Goal: Task Accomplishment & Management: Use online tool/utility

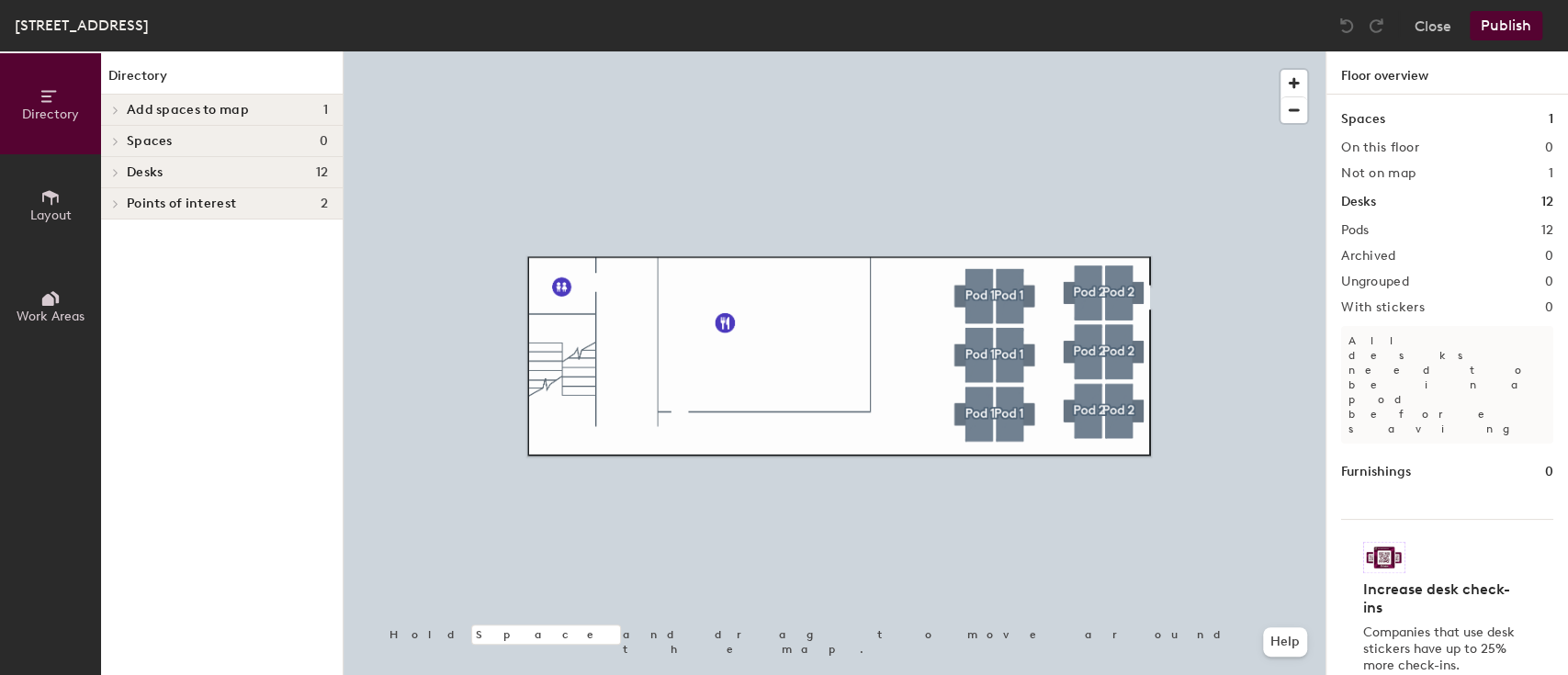
click at [276, 177] on h4 "Desks 12" at bounding box center [227, 172] width 201 height 15
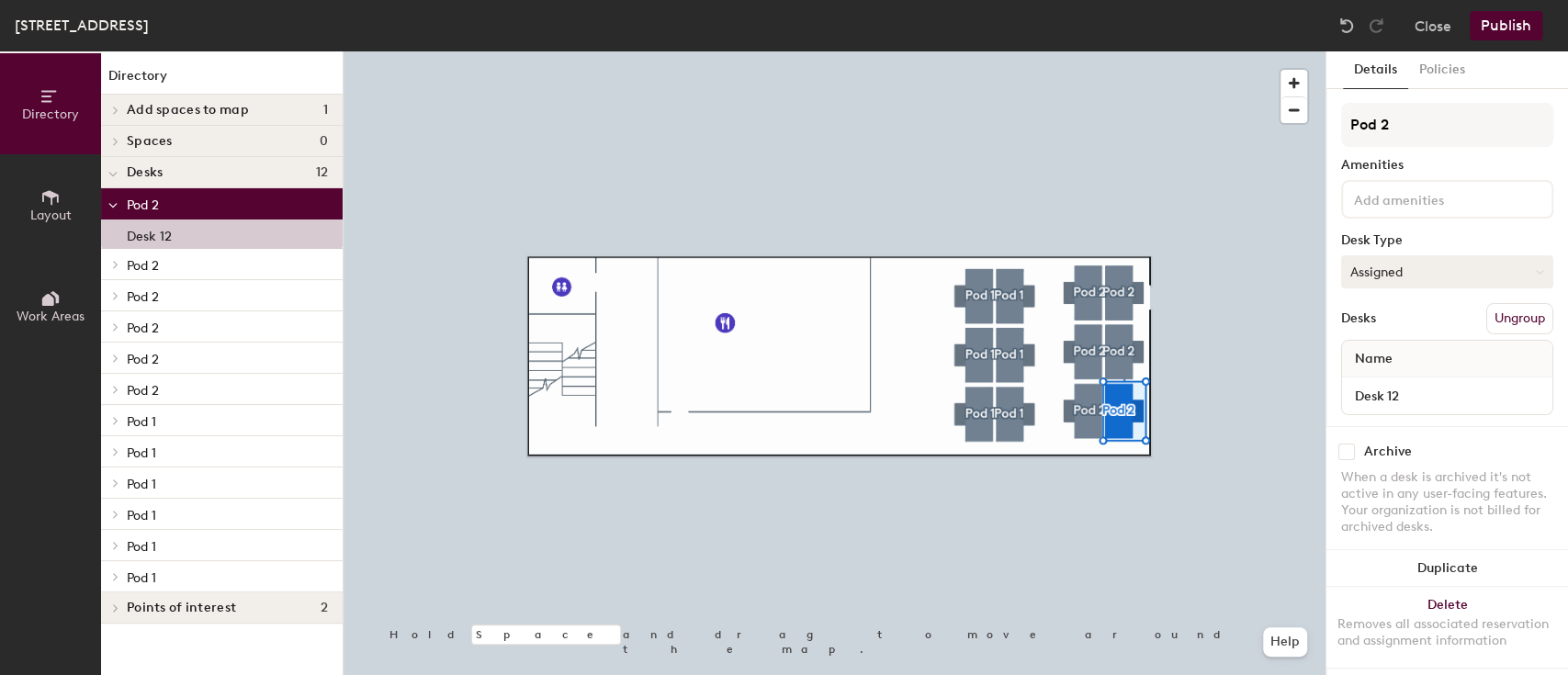
click at [1410, 269] on button "Assigned" at bounding box center [1447, 271] width 212 height 33
click at [1377, 325] on div "Assigned" at bounding box center [1433, 329] width 183 height 28
click at [1396, 366] on span "Name" at bounding box center [1374, 358] width 56 height 33
click at [1381, 351] on span "Name" at bounding box center [1374, 358] width 56 height 33
click at [1499, 350] on div "Name" at bounding box center [1447, 359] width 210 height 37
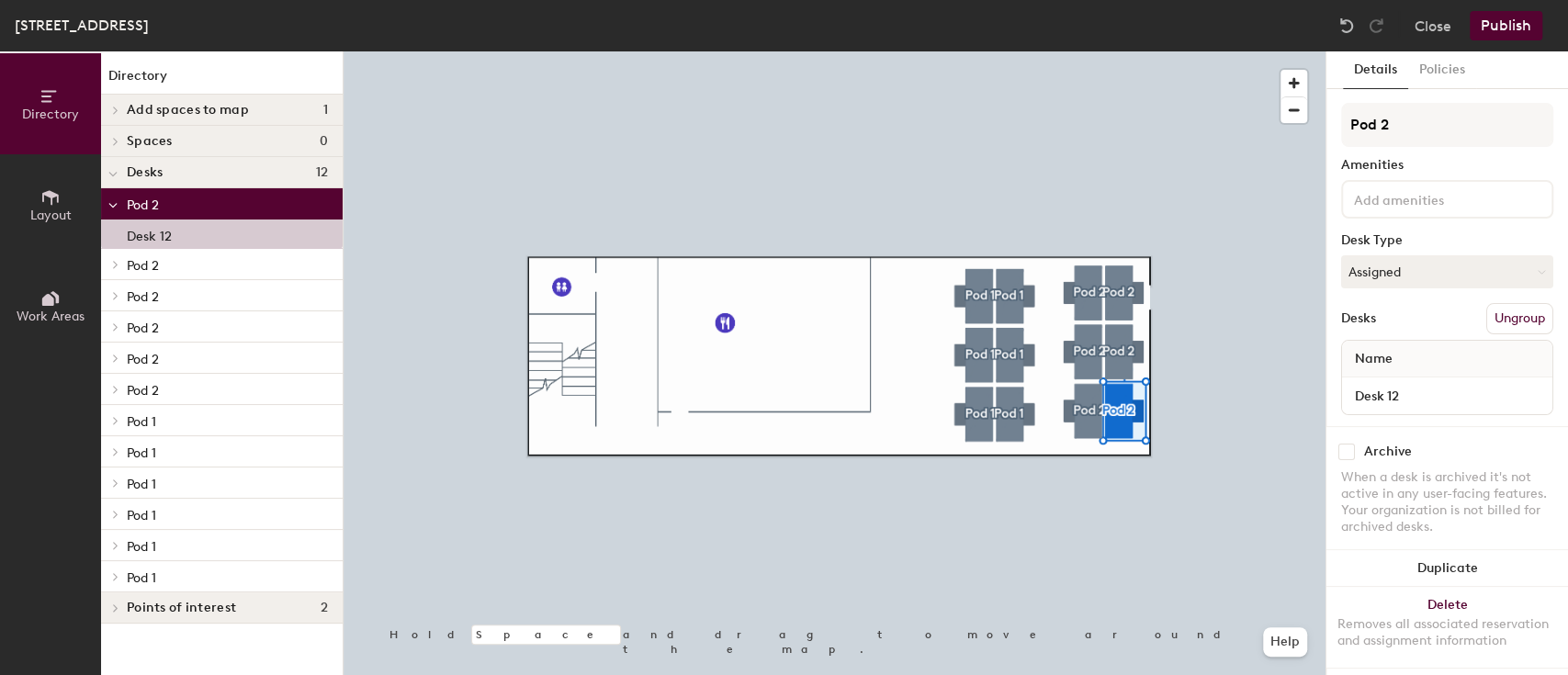
click at [1423, 355] on div "Name" at bounding box center [1447, 359] width 210 height 37
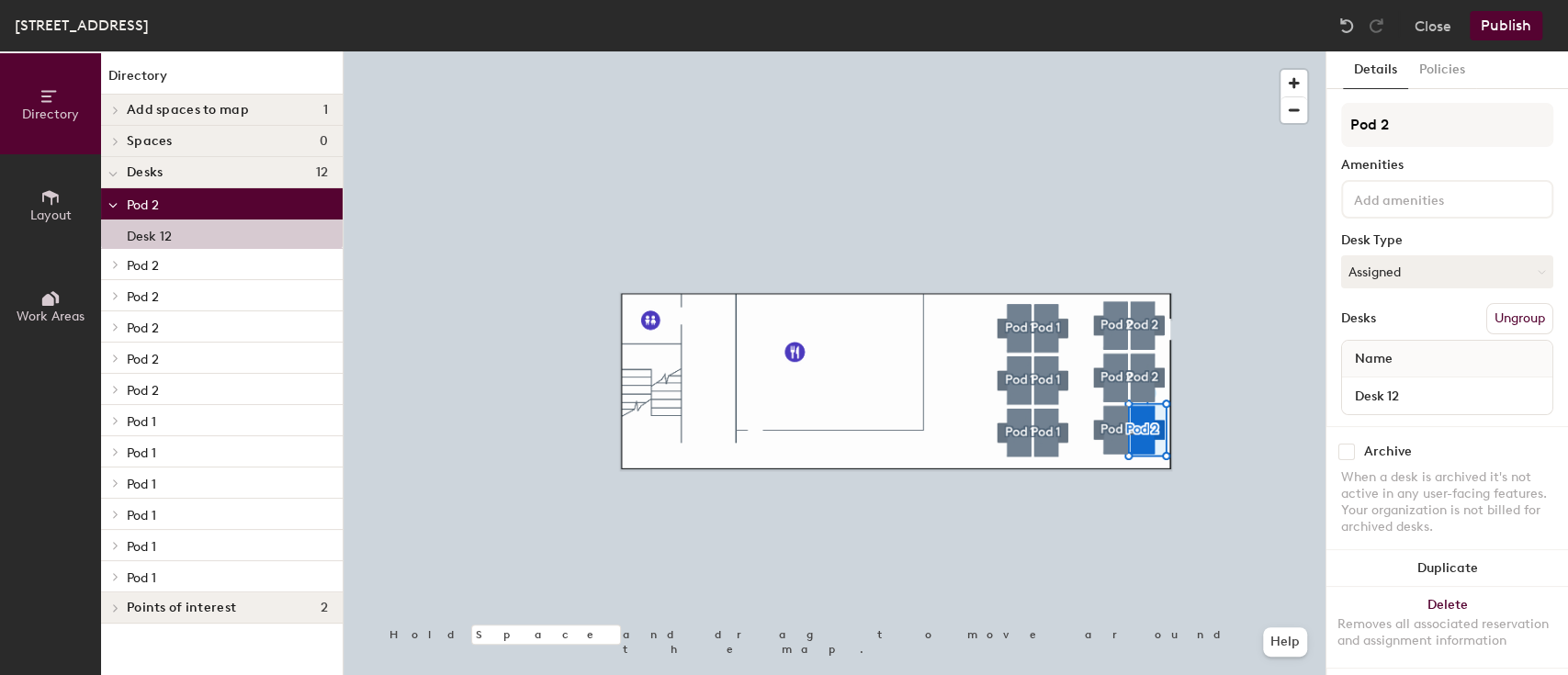
scroll to position [22, 0]
click at [1370, 335] on span "Name" at bounding box center [1374, 351] width 56 height 33
drag, startPoint x: 1414, startPoint y: 336, endPoint x: 1405, endPoint y: 333, distance: 9.5
click at [1405, 333] on div "Name" at bounding box center [1447, 351] width 210 height 37
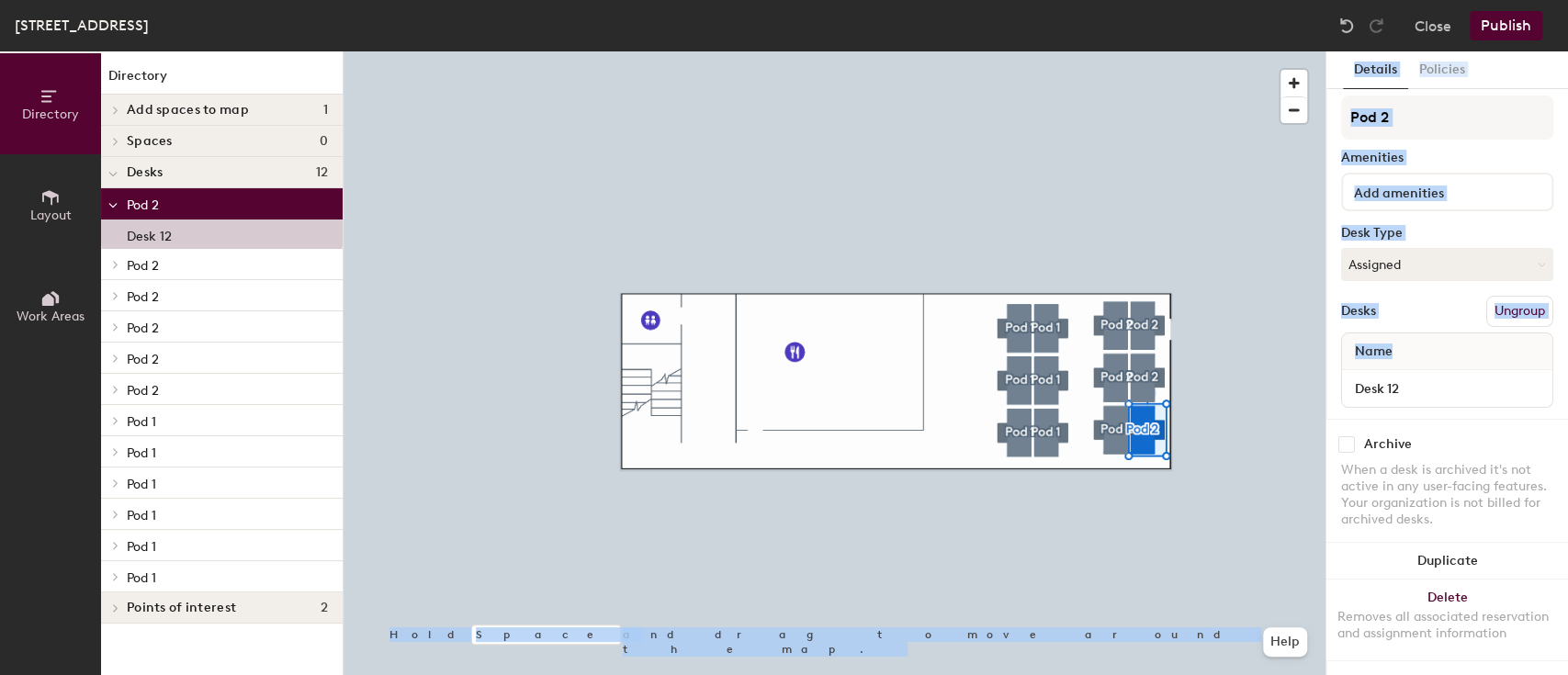
click at [1242, 341] on div "Directory Layout Work Areas Directory Add spaces to map 1 Office Spaces 0 Desks…" at bounding box center [784, 363] width 1568 height 623
click at [1508, 26] on button "Publish" at bounding box center [1506, 26] width 72 height 30
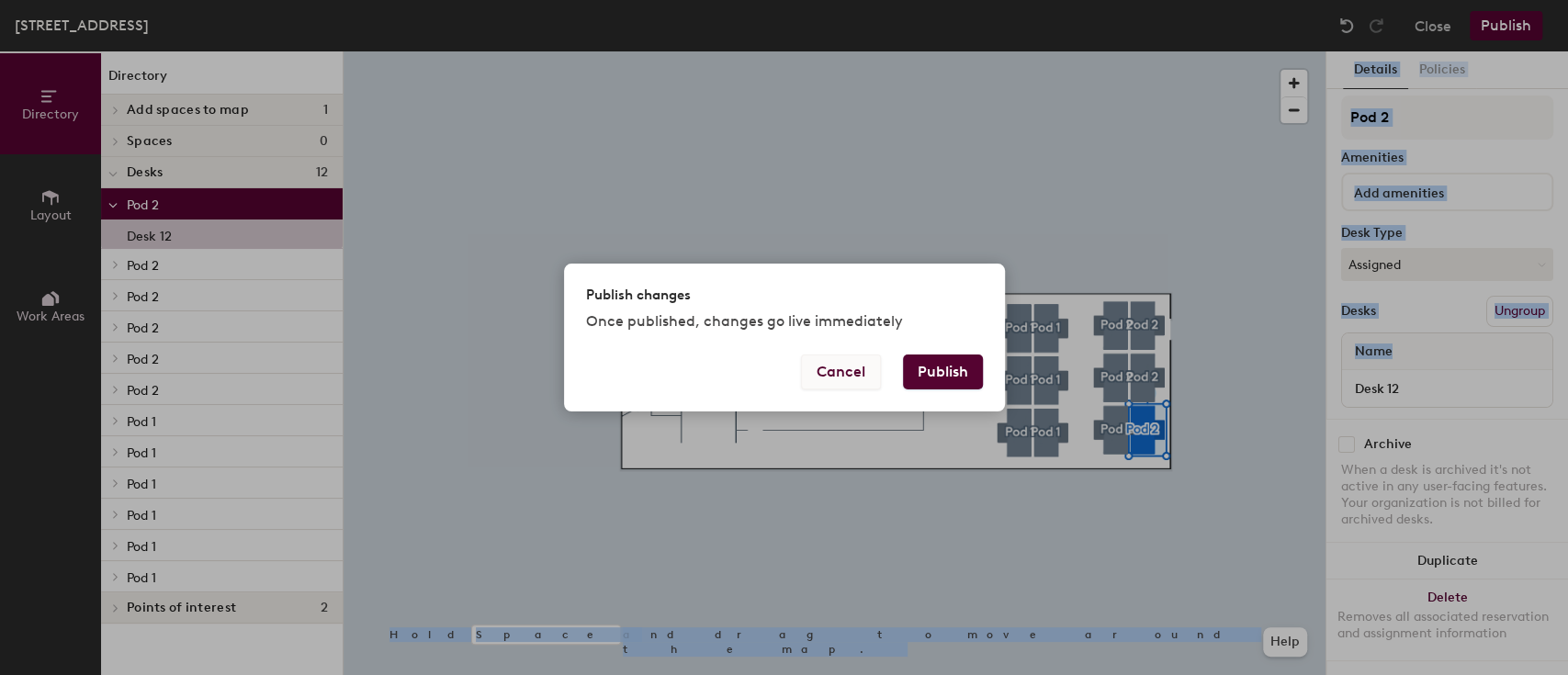
click at [845, 372] on button "Cancel" at bounding box center [840, 371] width 80 height 35
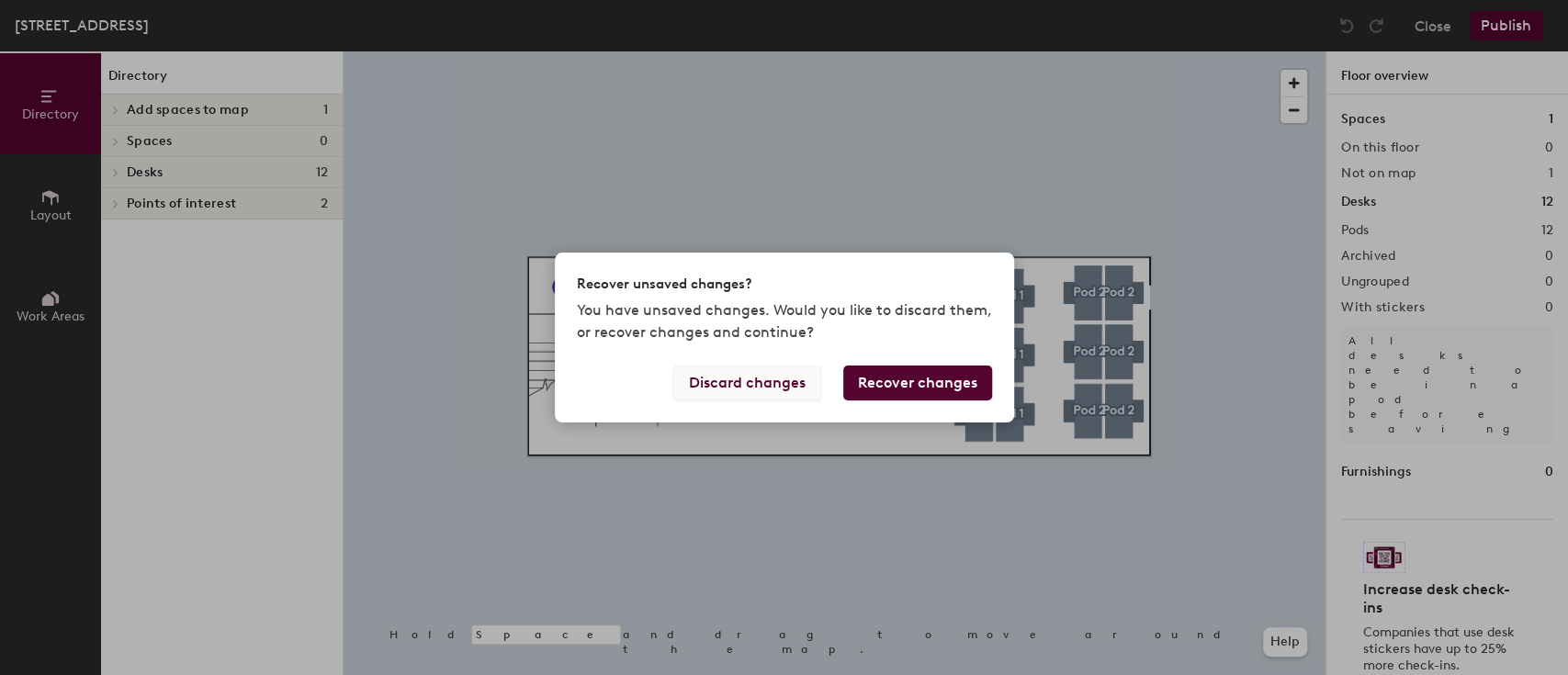
click at [781, 379] on button "Discard changes" at bounding box center [747, 383] width 148 height 35
